Goal: Navigation & Orientation: Find specific page/section

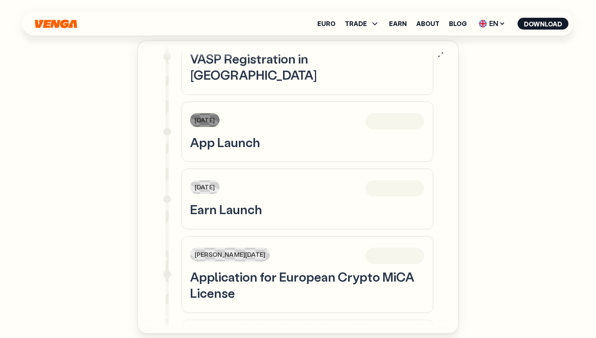
scroll to position [216, 0]
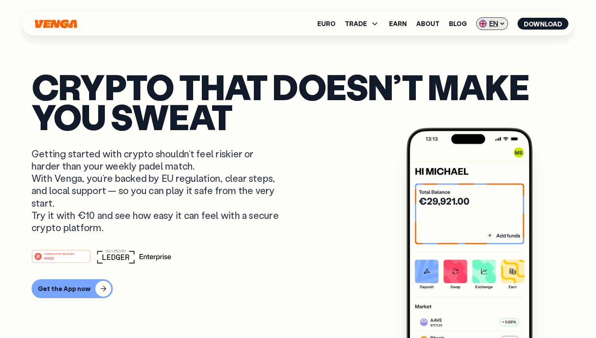
click at [501, 26] on span "EN" at bounding box center [492, 23] width 32 height 13
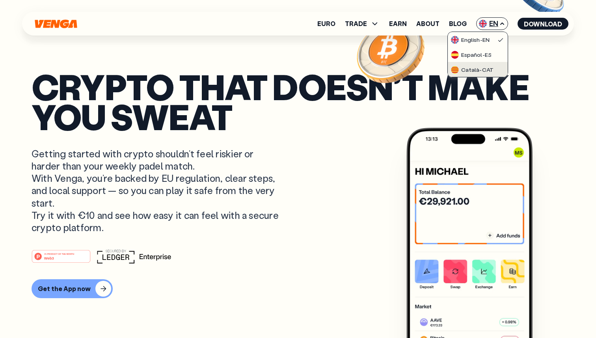
scroll to position [0, 0]
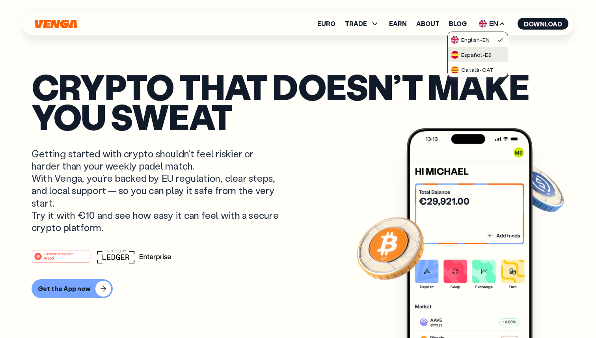
click at [463, 56] on div "Español - ES" at bounding box center [471, 55] width 41 height 8
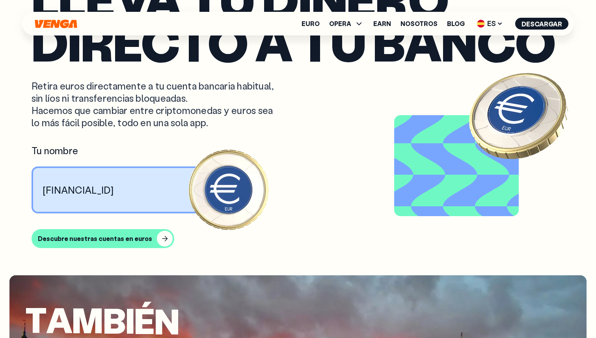
scroll to position [748, 0]
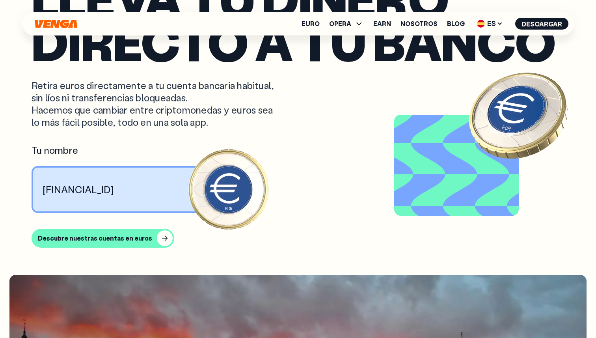
click at [495, 35] on div "Euro OPERA Comprar Vender Cambiar Exchange Earn Nosotros Blog ES English - EN E…" at bounding box center [298, 24] width 552 height 24
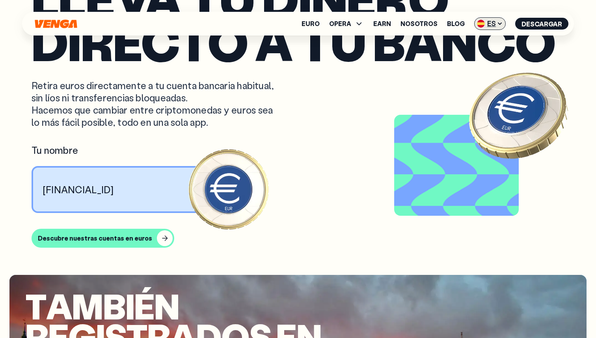
click at [493, 24] on span "ES" at bounding box center [490, 23] width 32 height 13
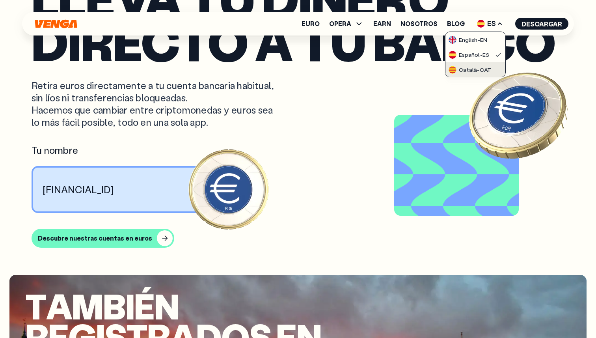
click at [483, 70] on div "Català - CAT" at bounding box center [470, 70] width 43 height 8
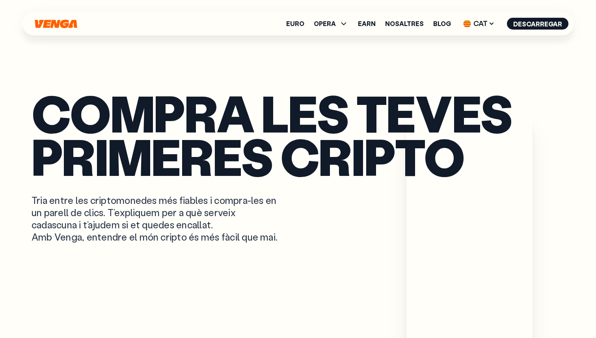
scroll to position [351, 0]
